Goal: Entertainment & Leisure: Consume media (video, audio)

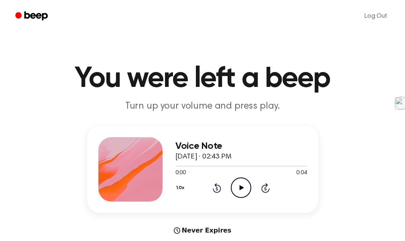
click at [237, 184] on icon "Play Audio" at bounding box center [241, 187] width 20 height 20
click at [243, 182] on icon "Play Audio" at bounding box center [241, 187] width 20 height 20
click at [240, 190] on icon at bounding box center [242, 187] width 4 height 5
click at [243, 184] on icon "Play Audio" at bounding box center [241, 187] width 20 height 20
click at [235, 186] on icon "Play Audio" at bounding box center [241, 187] width 20 height 20
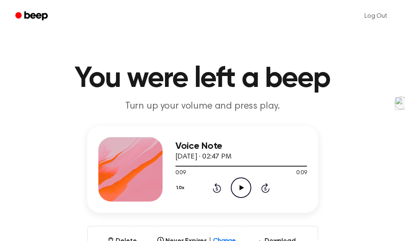
click at [236, 182] on icon "Play Audio" at bounding box center [241, 187] width 20 height 20
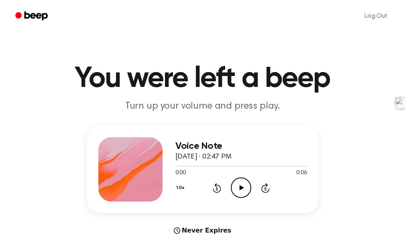
click at [245, 186] on icon "Play Audio" at bounding box center [241, 187] width 20 height 20
